Goal: Task Accomplishment & Management: Use online tool/utility

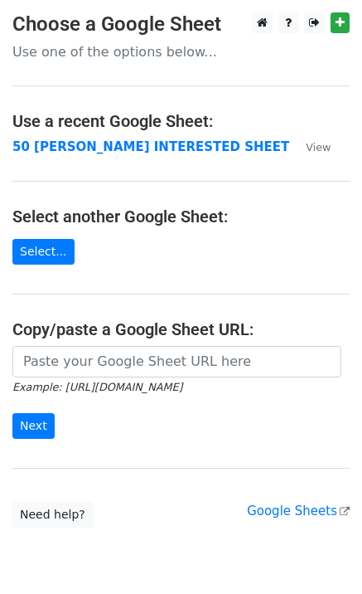
click at [40, 150] on strong "50 [PERSON_NAME] INTERESTED SHEET" at bounding box center [150, 146] width 277 height 15
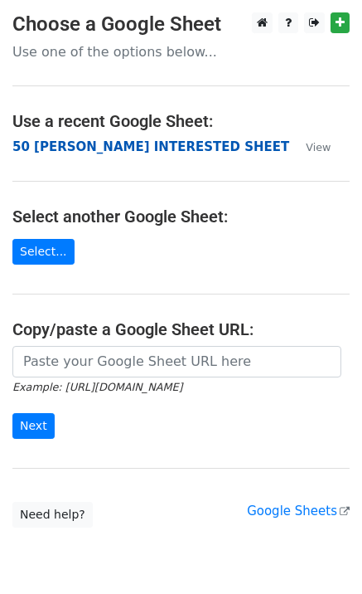
click at [78, 152] on strong "50 [PERSON_NAME] INTERESTED SHEET" at bounding box center [150, 146] width 277 height 15
click at [101, 153] on strong "50 [PERSON_NAME] INTERESTED SHEET" at bounding box center [150, 146] width 277 height 15
click at [79, 151] on strong "50 [PERSON_NAME] INTERESTED SHEET" at bounding box center [150, 146] width 277 height 15
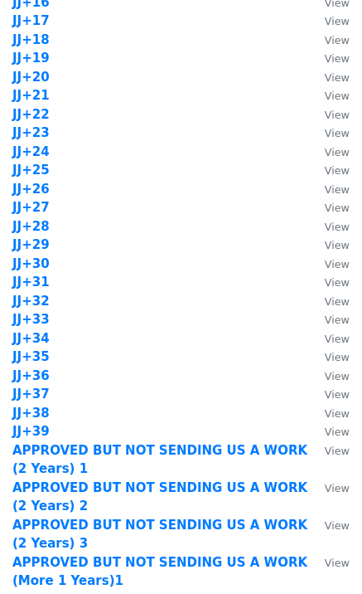
scroll to position [1644, 0]
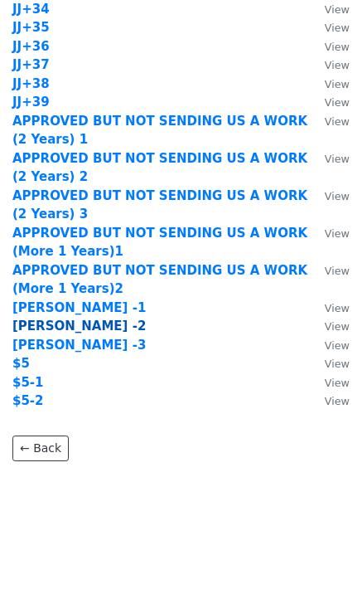
click at [58, 325] on strong "CLINTS -2" at bounding box center [79, 325] width 134 height 15
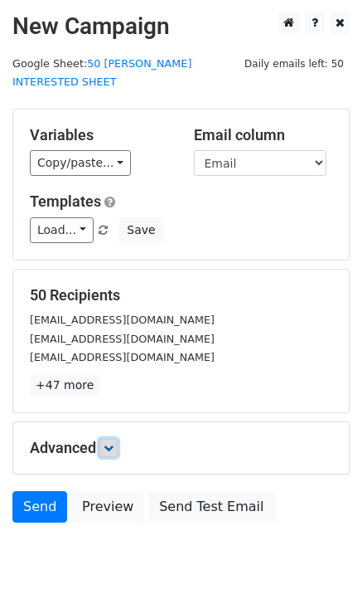
click at [110, 443] on icon at bounding box center [109, 448] width 10 height 10
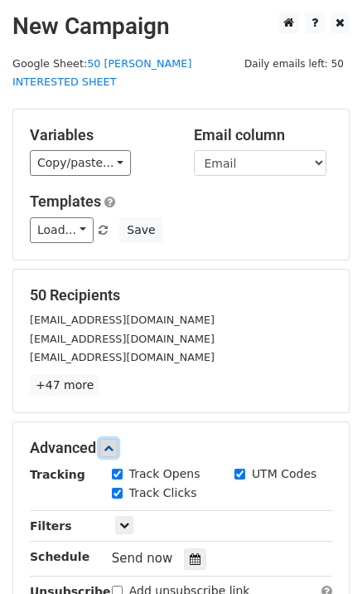
scroll to position [213, 0]
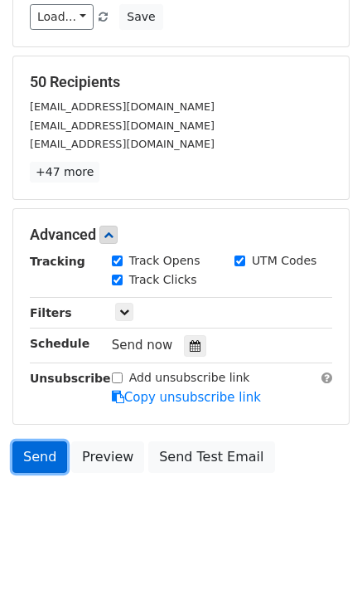
click at [47, 447] on link "Send" at bounding box center [39, 457] width 55 height 32
